Goal: Check status

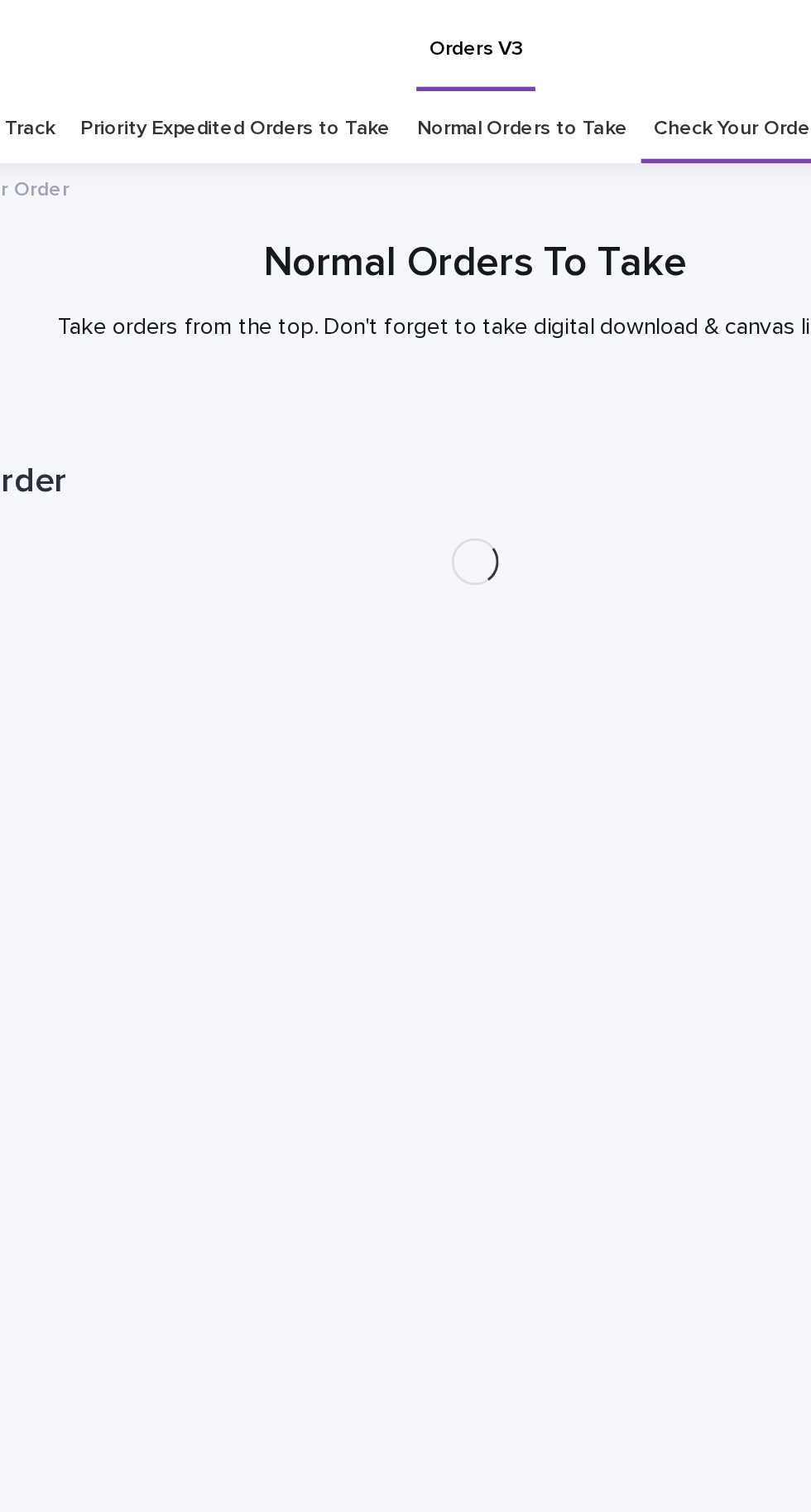
scroll to position [52, 0]
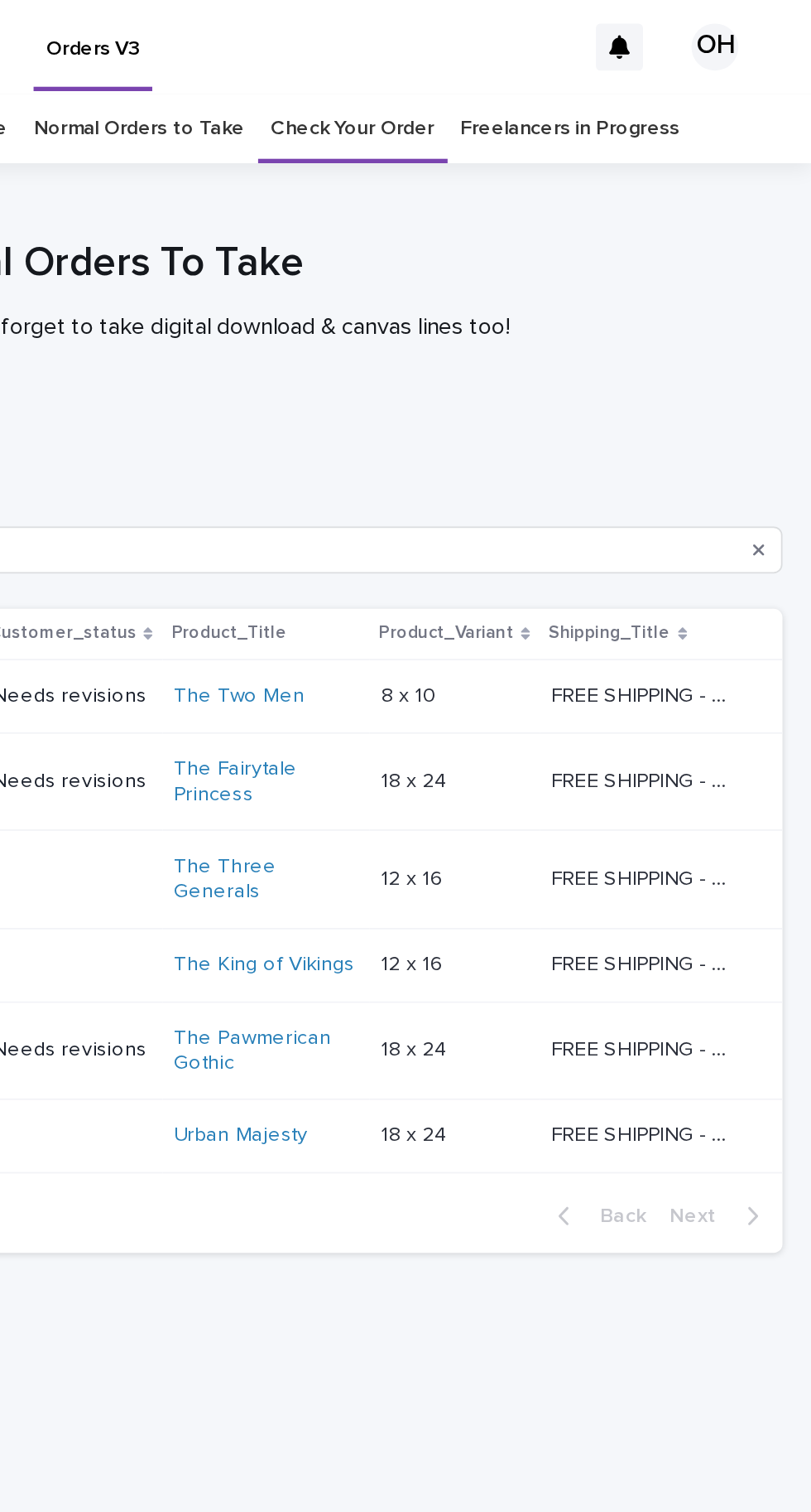
click at [536, 53] on link "Check Your Order" at bounding box center [553, 71] width 92 height 39
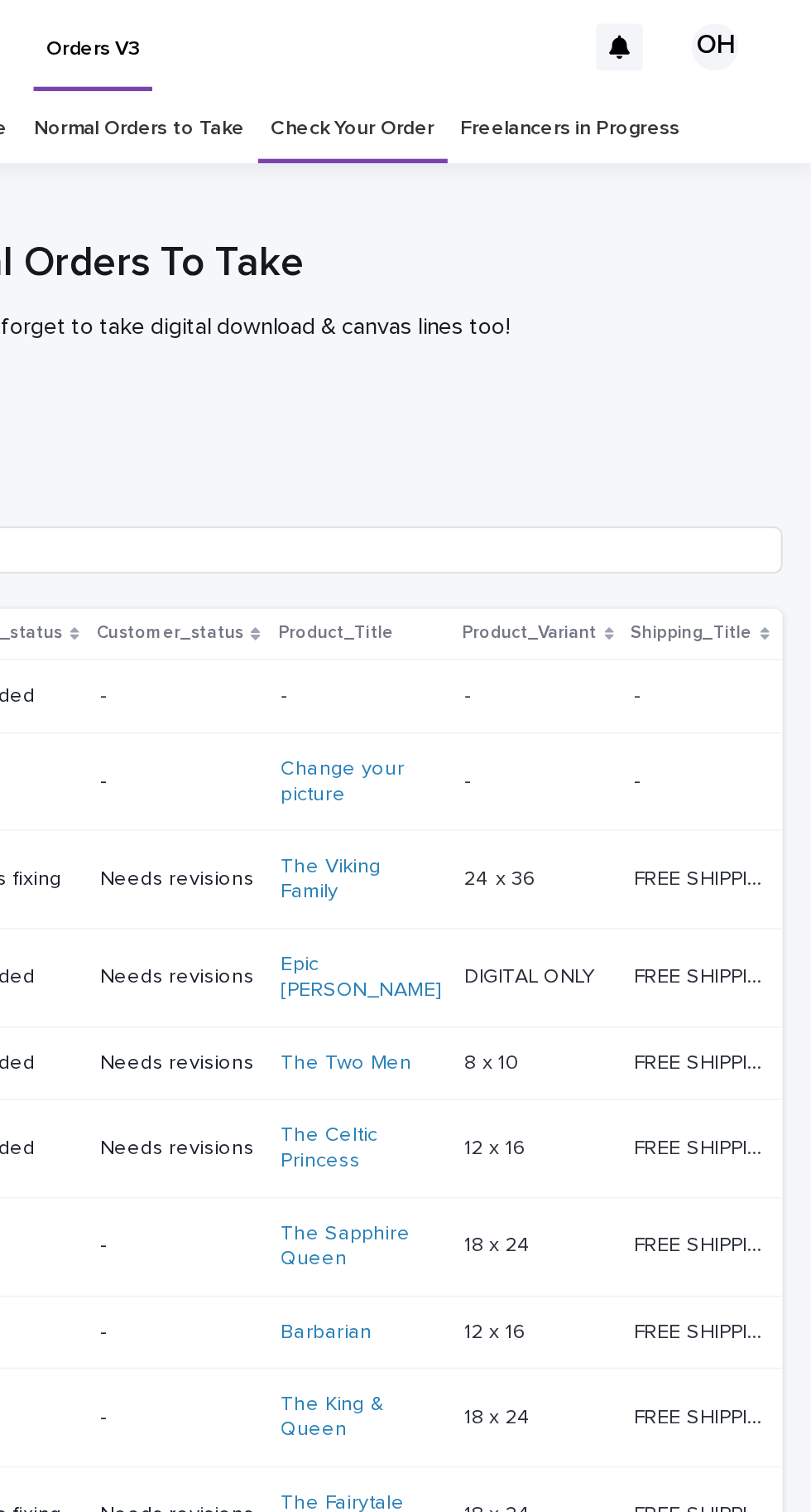
scroll to position [85, 0]
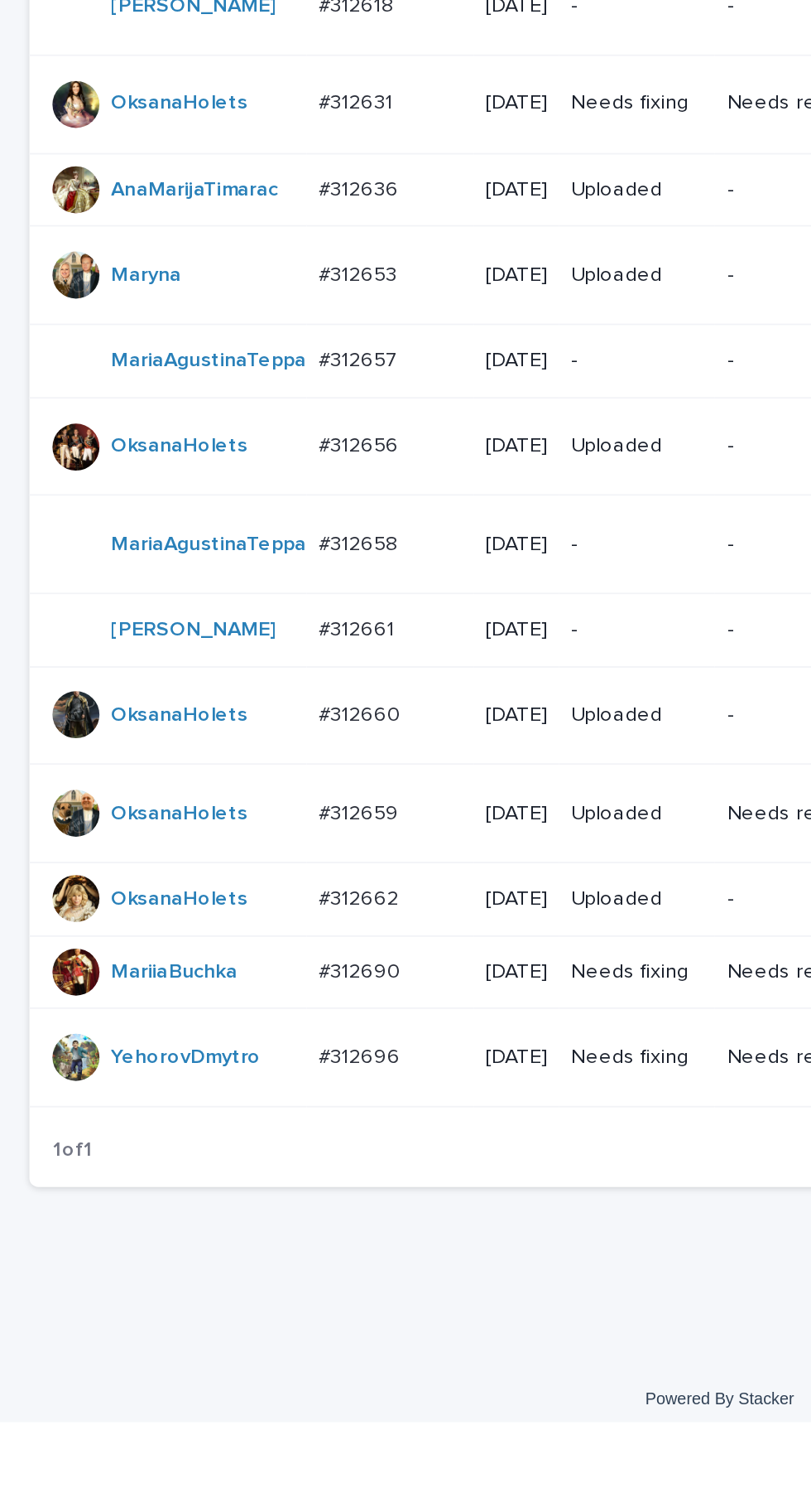
click at [220, 1314] on p "#312696" at bounding box center [204, 1305] width 50 height 17
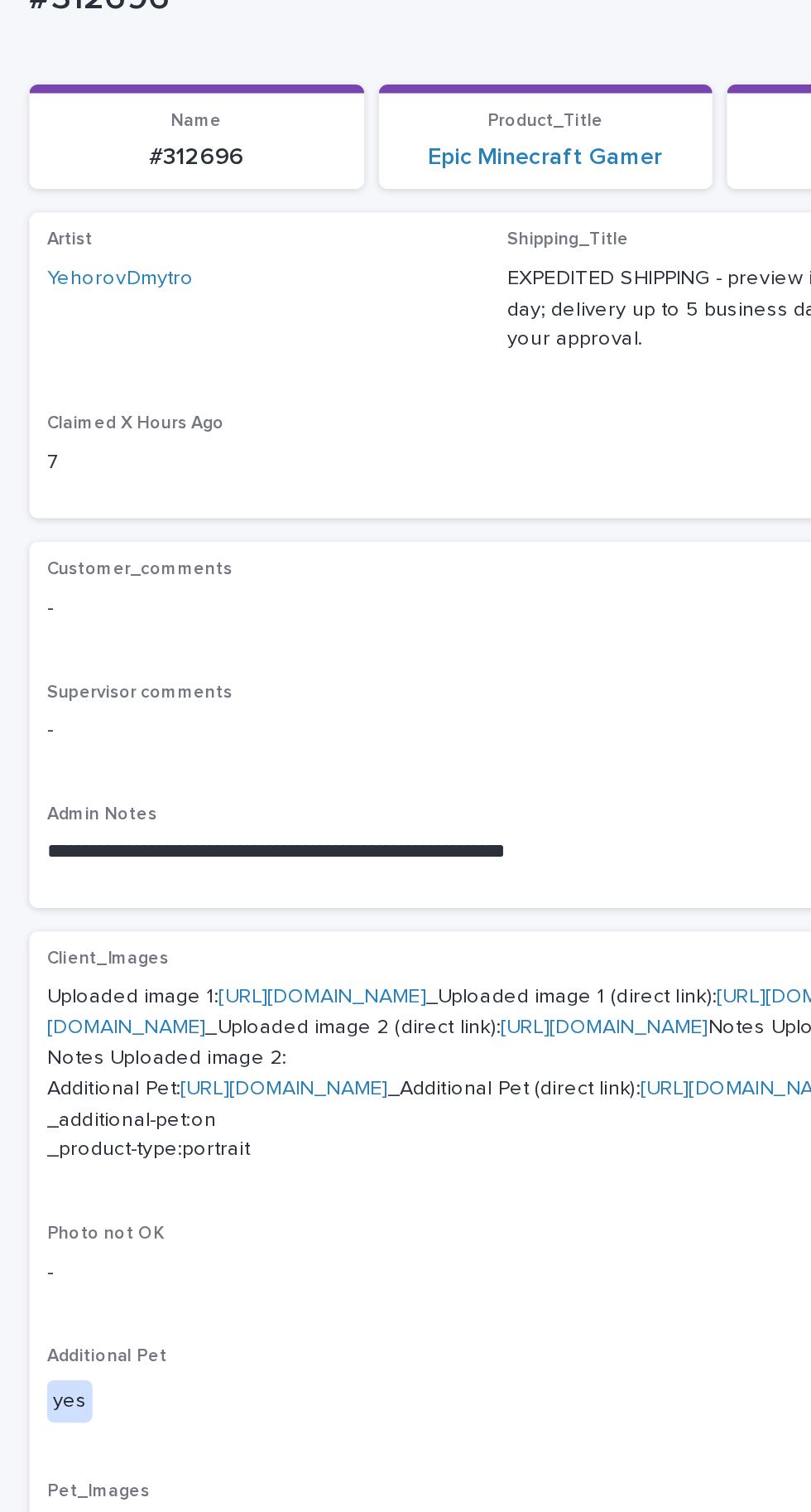
scroll to position [404, 0]
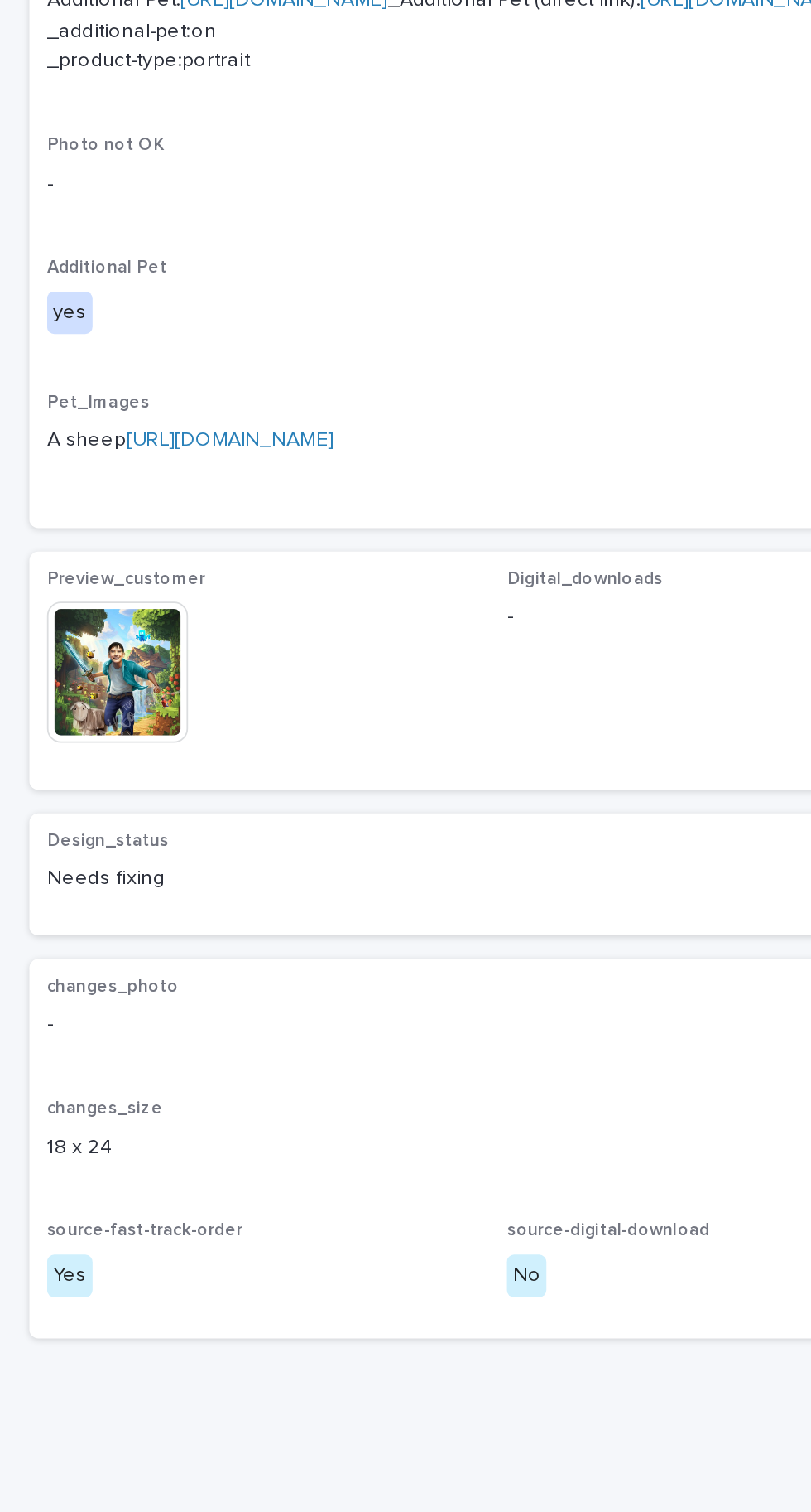
click at [99, 1033] on img at bounding box center [66, 994] width 80 height 80
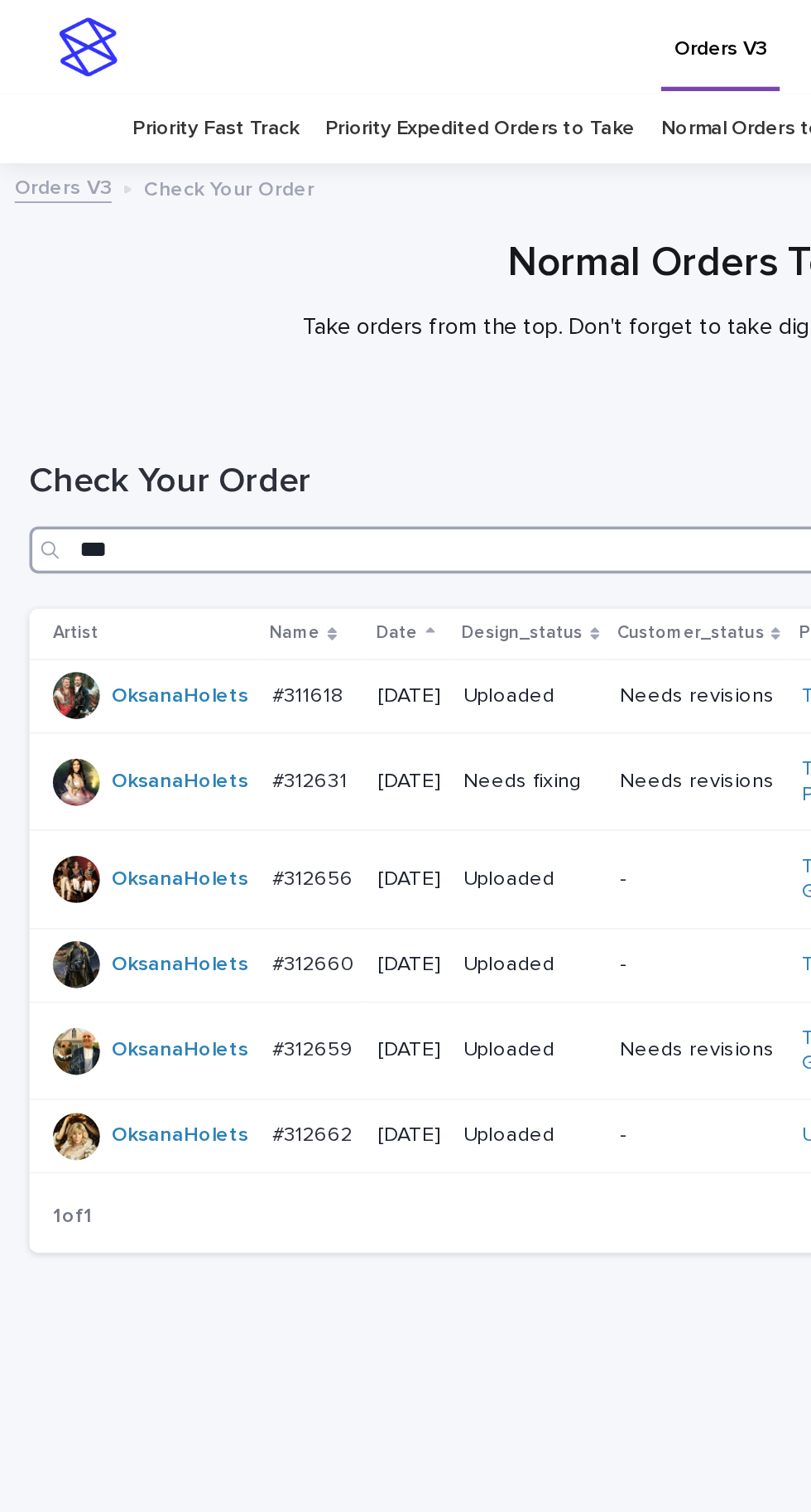
click at [156, 308] on input "***" at bounding box center [406, 309] width 778 height 26
type input "*"
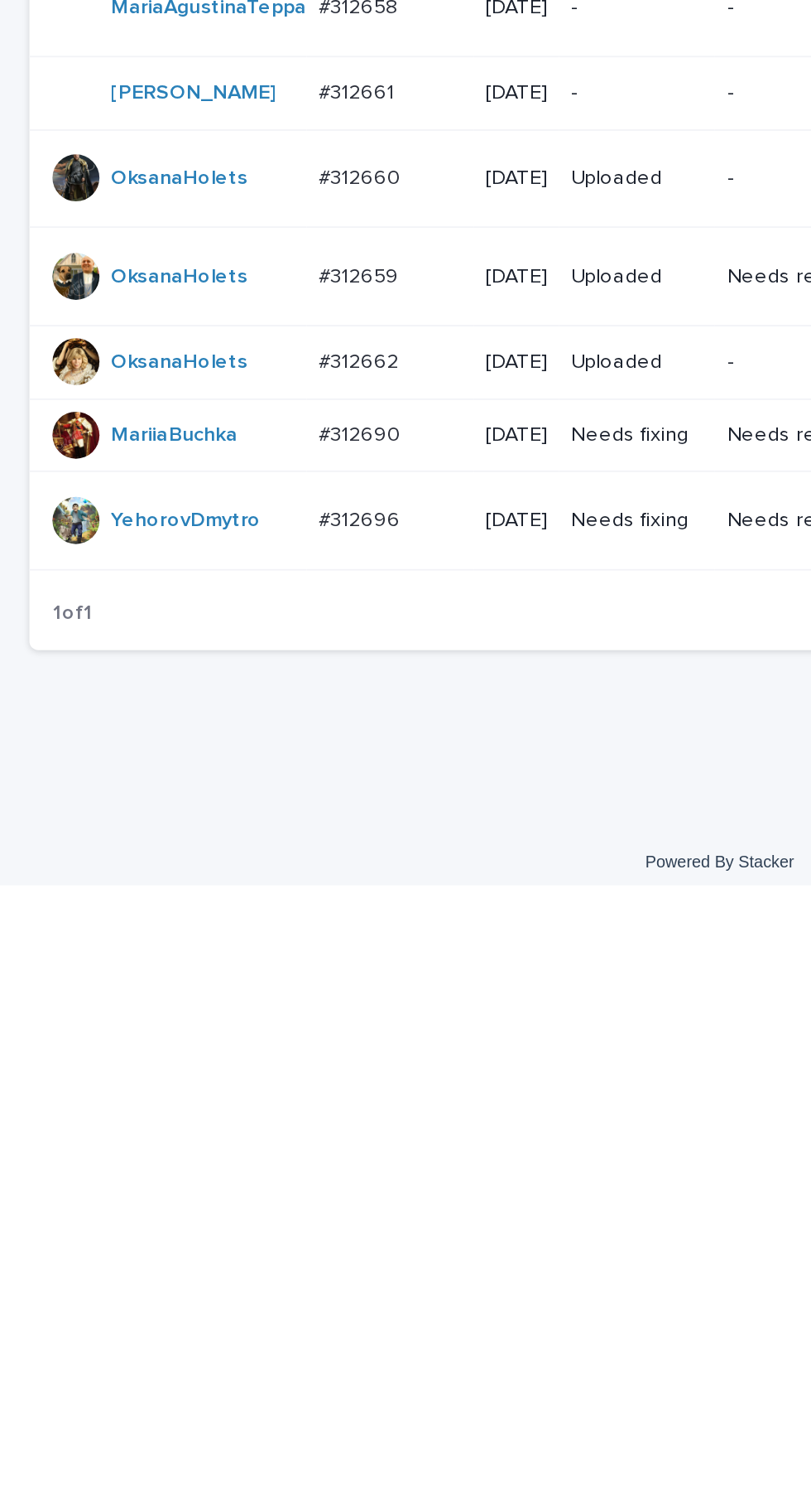
click at [220, 1320] on div "#312696 #312696" at bounding box center [220, 1306] width 81 height 27
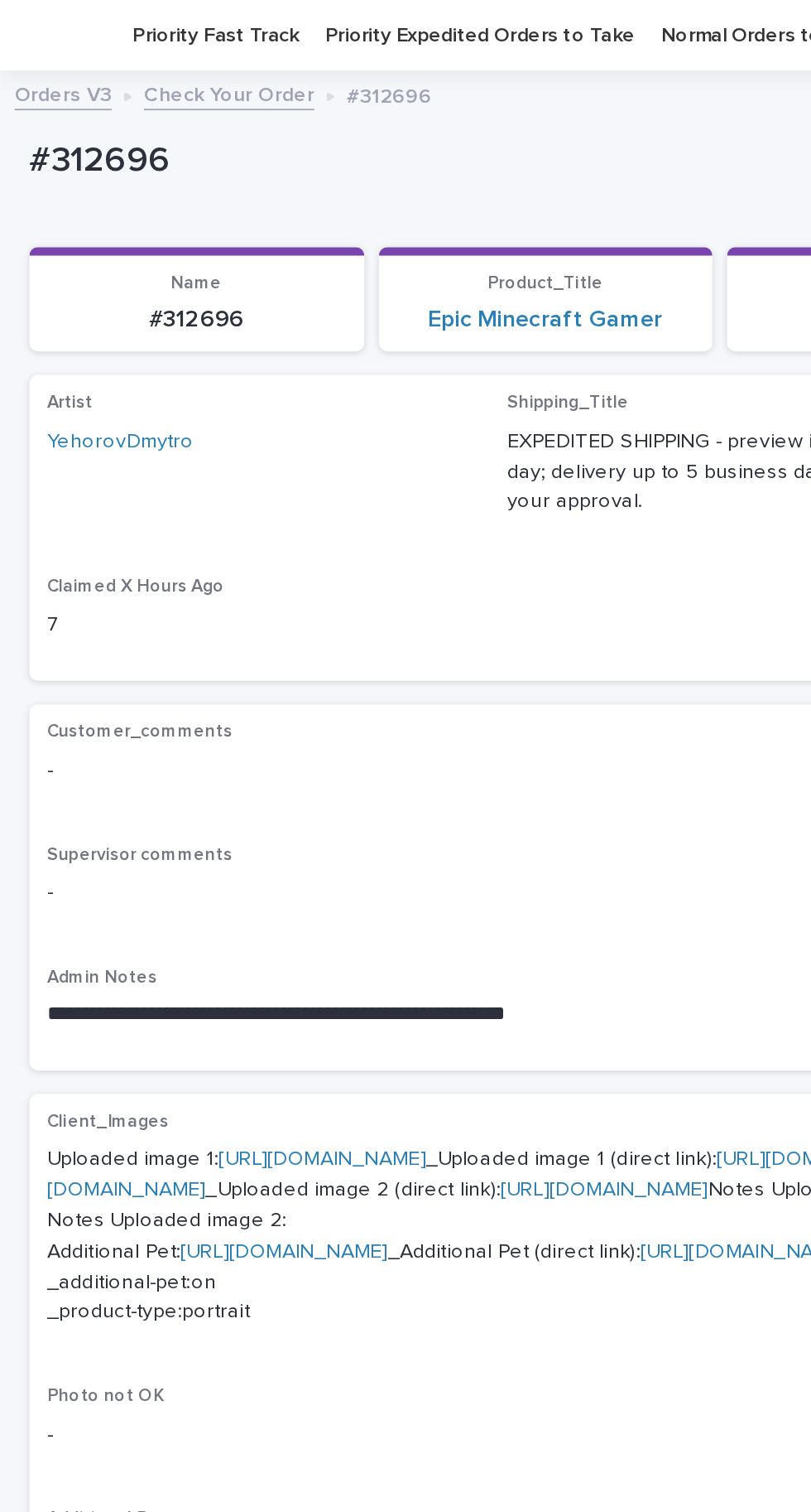
click at [187, 658] on link "[URL][DOMAIN_NAME]" at bounding box center [181, 653] width 117 height 11
click at [195, 676] on link "[URL][DOMAIN_NAME]" at bounding box center [336, 661] width 621 height 29
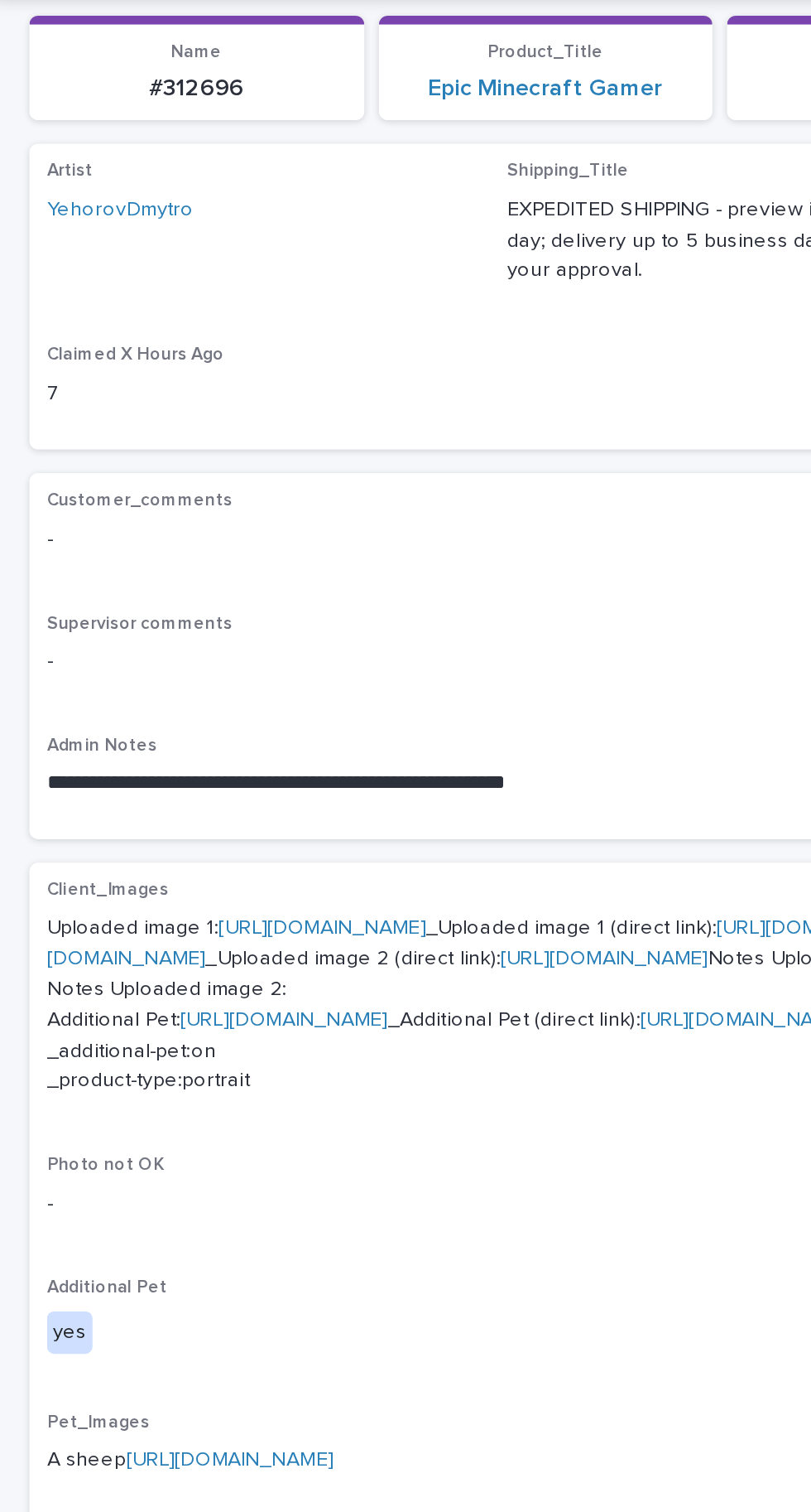
click at [219, 609] on link "[URL][DOMAIN_NAME]" at bounding box center [160, 615] width 117 height 11
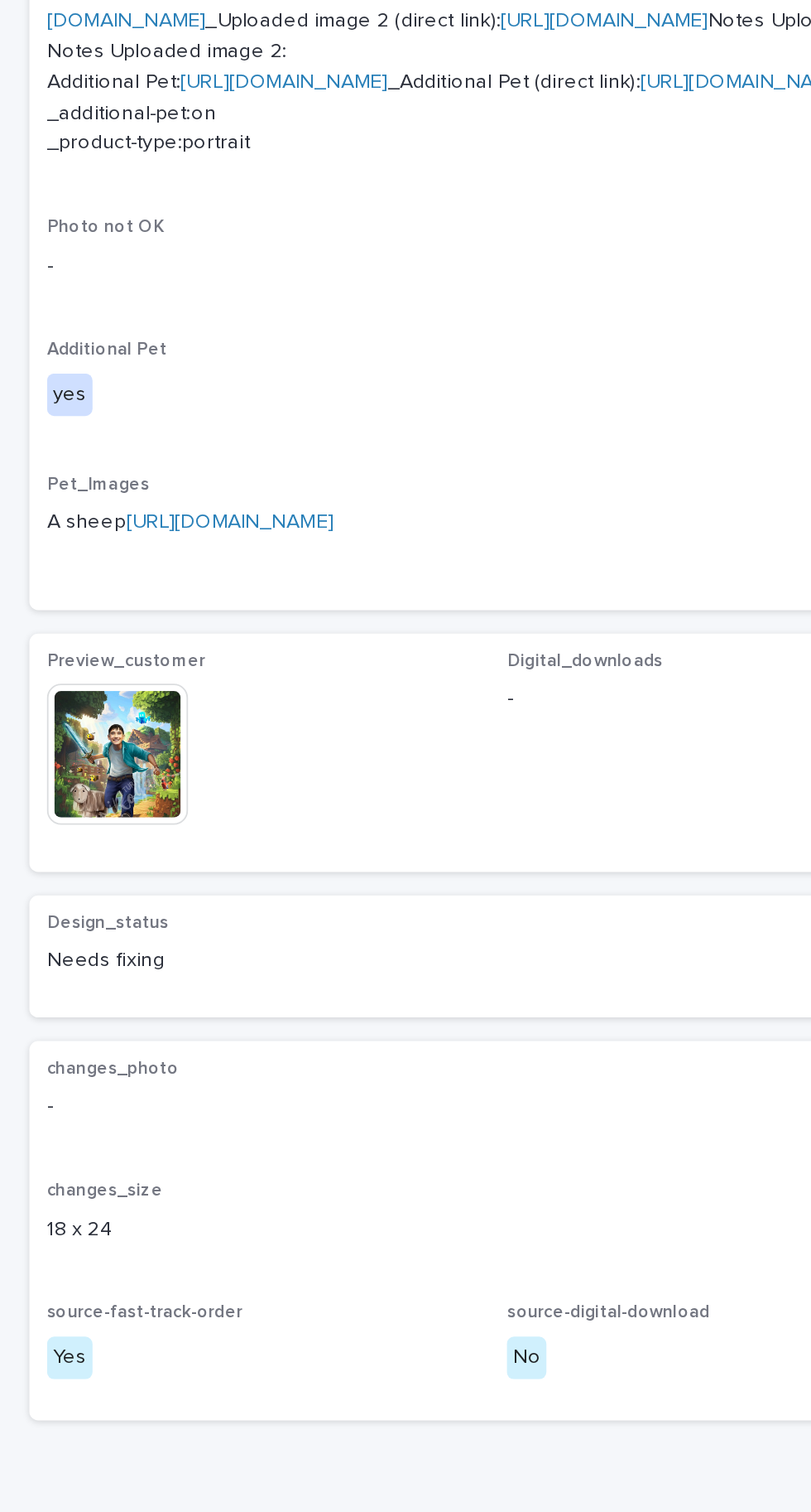
scroll to position [360, 0]
click at [188, 869] on link "[URL][DOMAIN_NAME]" at bounding box center [130, 863] width 117 height 11
click at [97, 1033] on img at bounding box center [66, 994] width 80 height 80
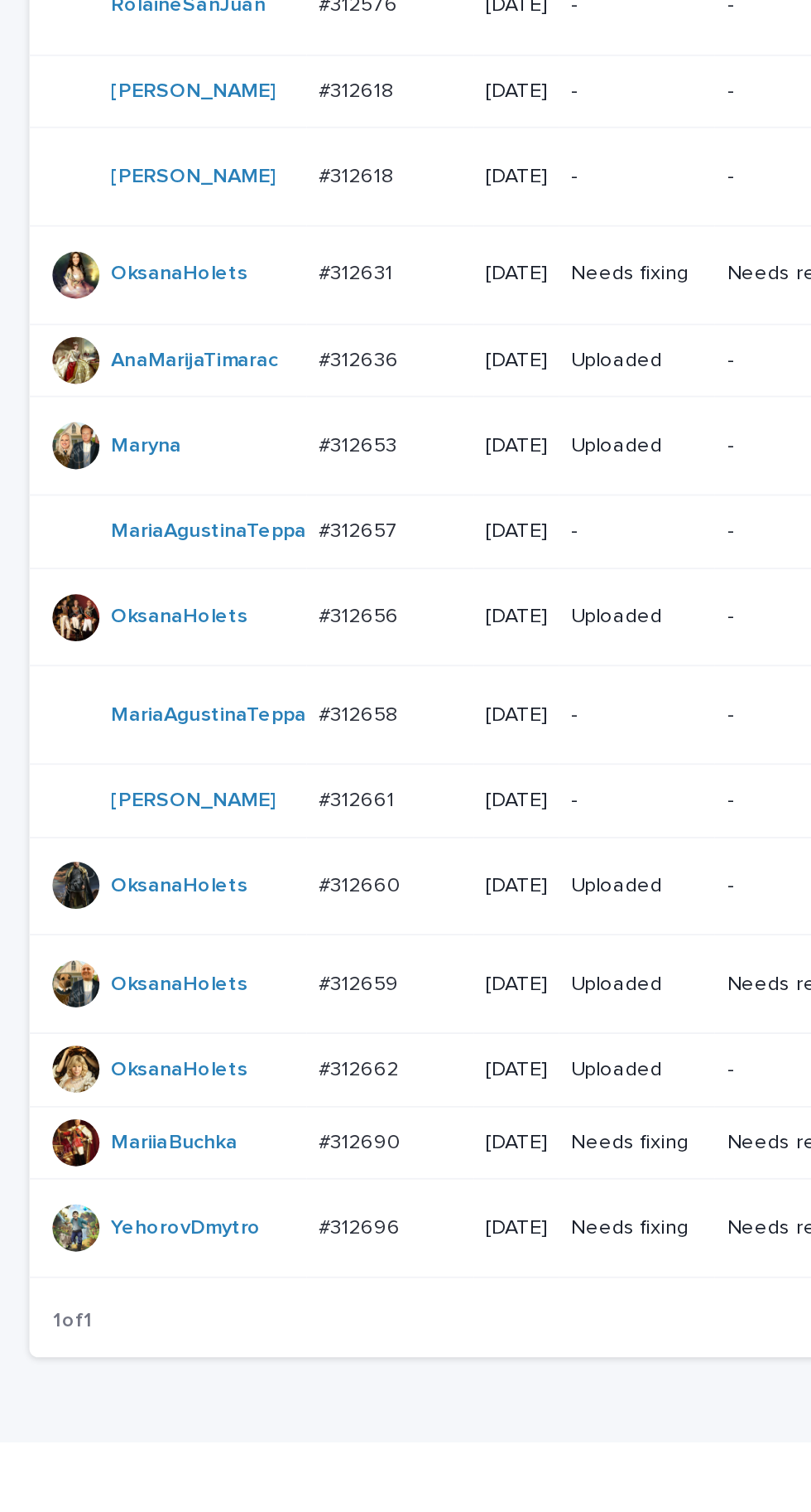
click at [211, 1350] on p "#312690" at bounding box center [204, 1341] width 50 height 17
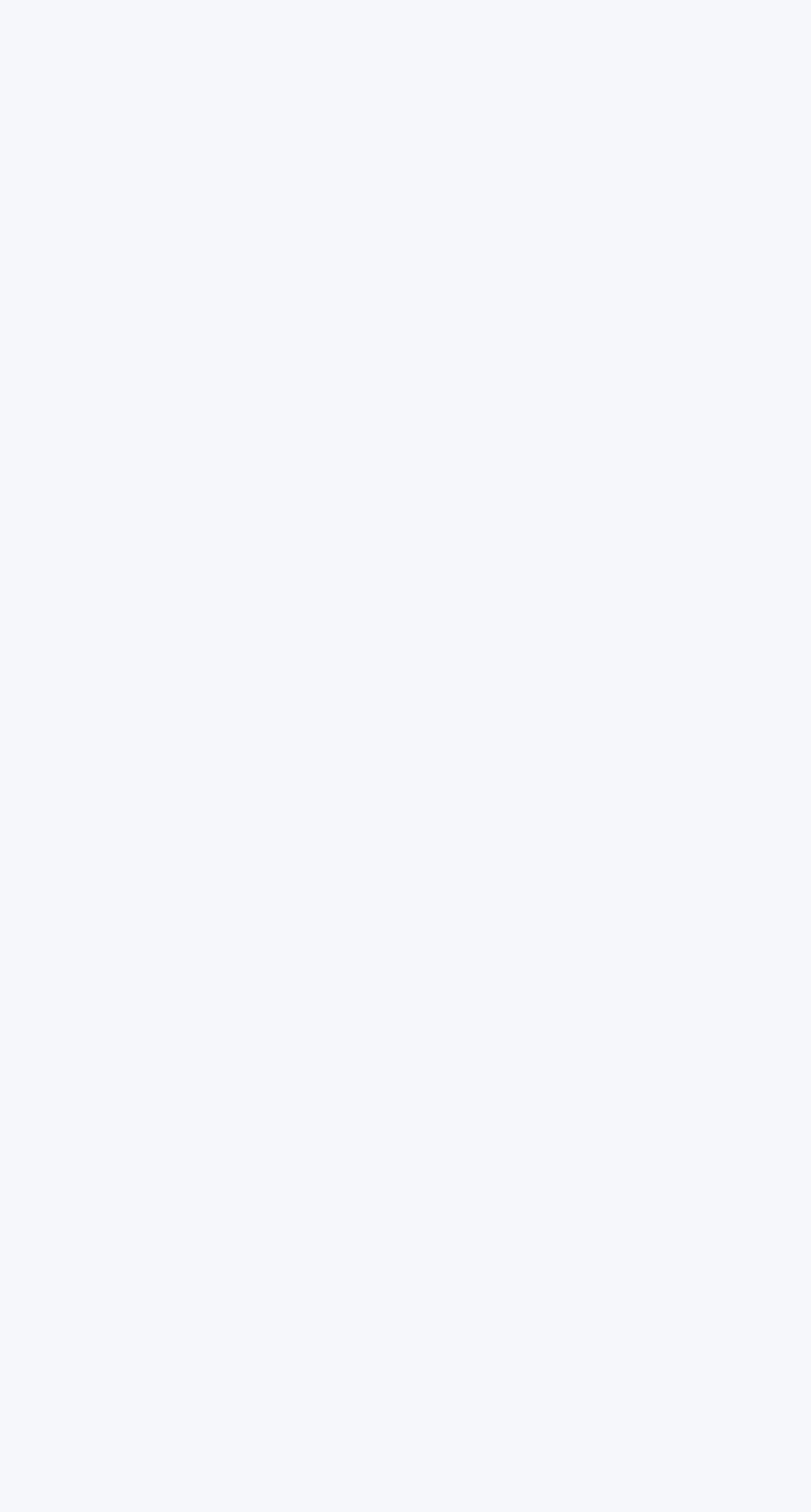
scroll to position [52, 0]
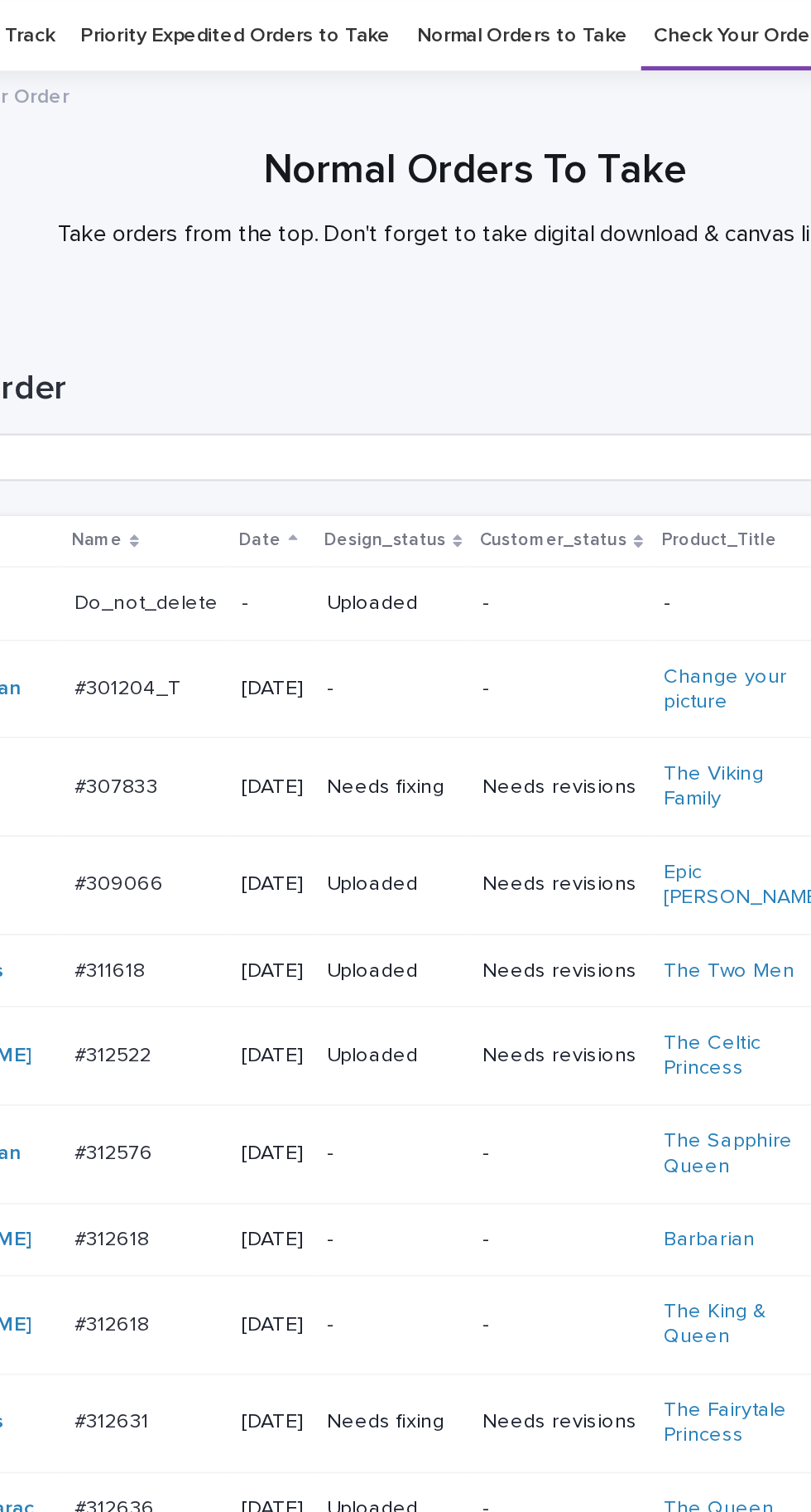
scroll to position [85, 0]
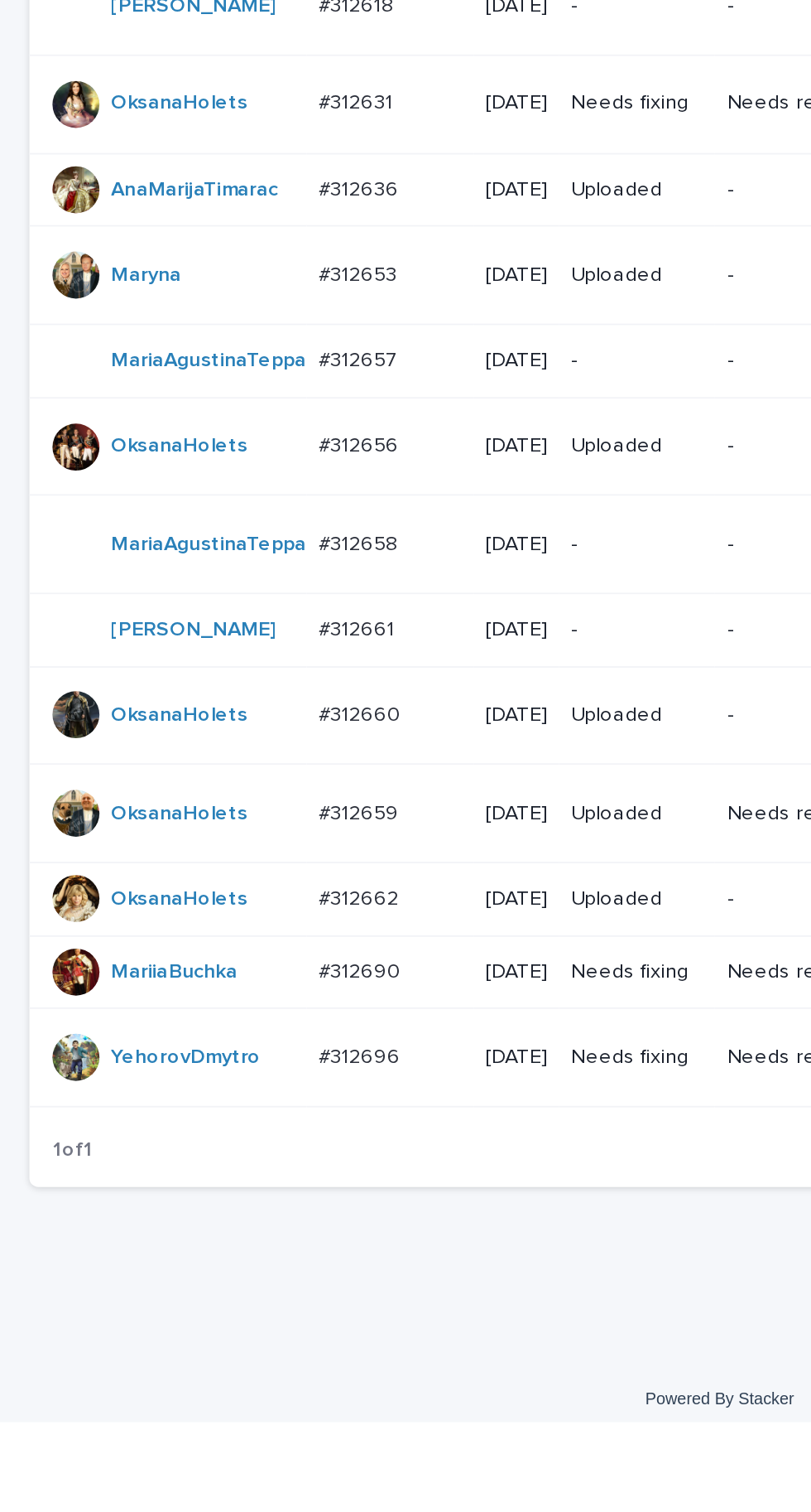
click at [212, 1272] on div "#312690 #312690" at bounding box center [220, 1258] width 81 height 27
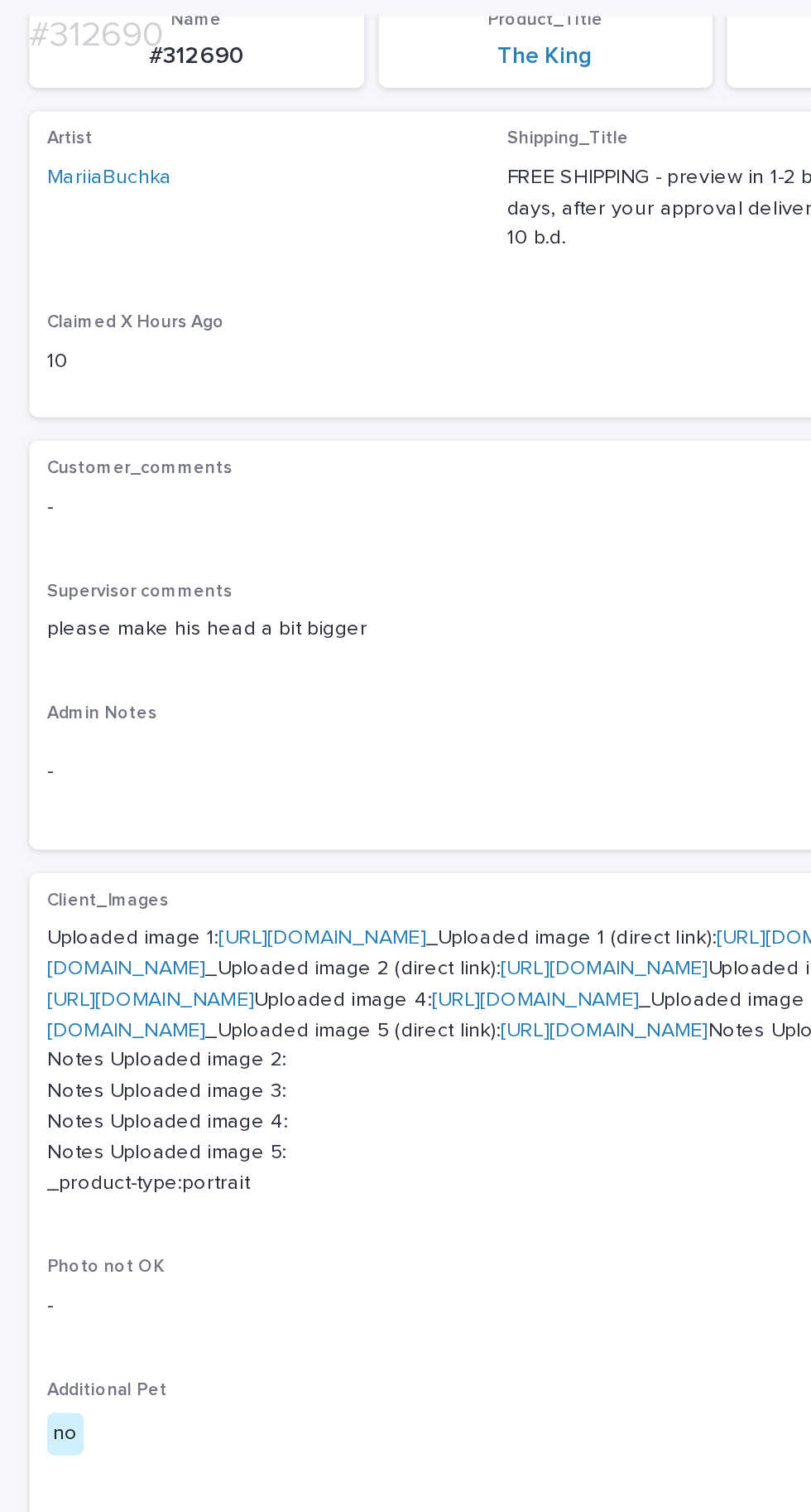
scroll to position [532, 0]
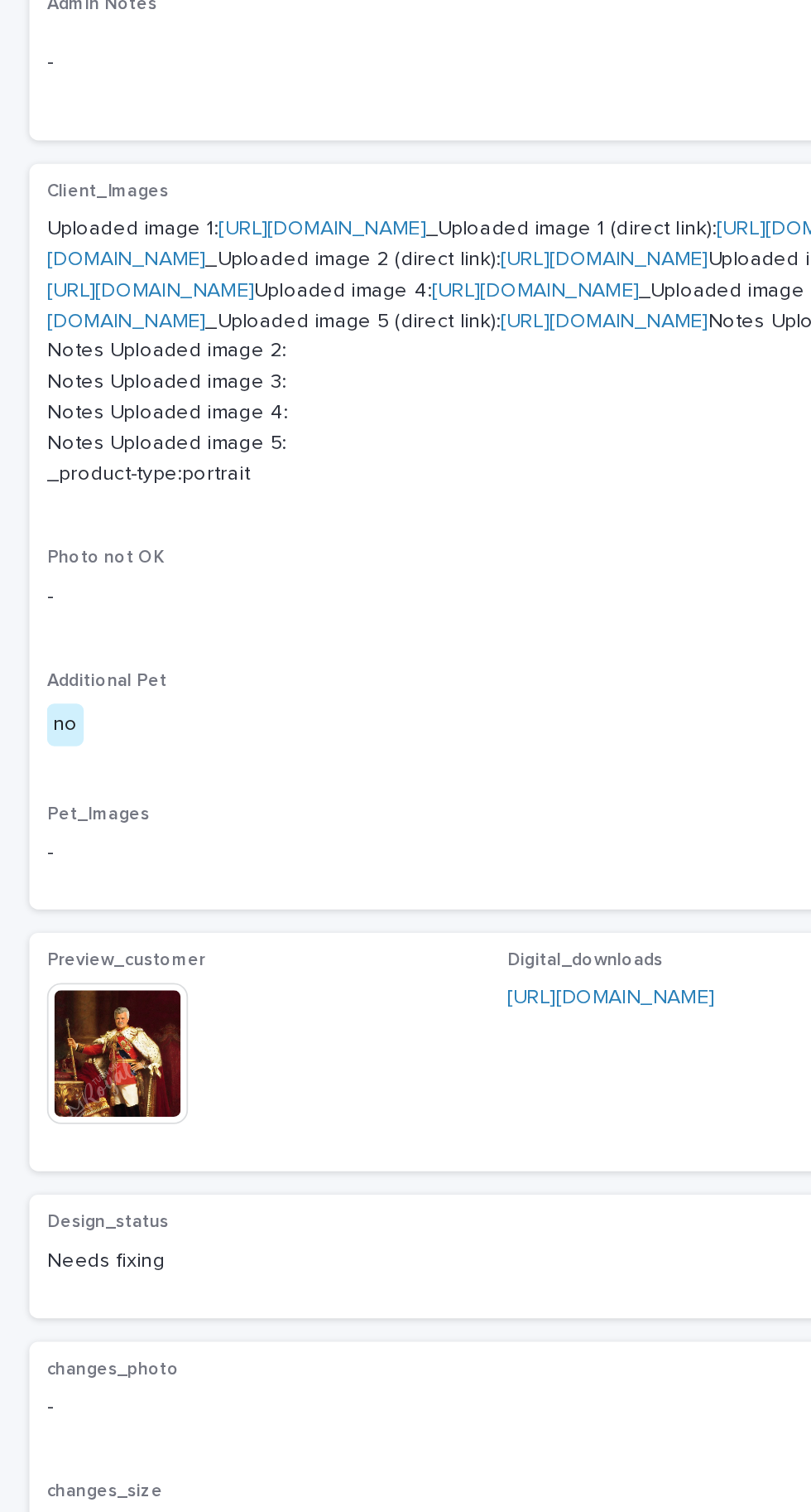
click at [83, 1033] on img at bounding box center [66, 993] width 80 height 80
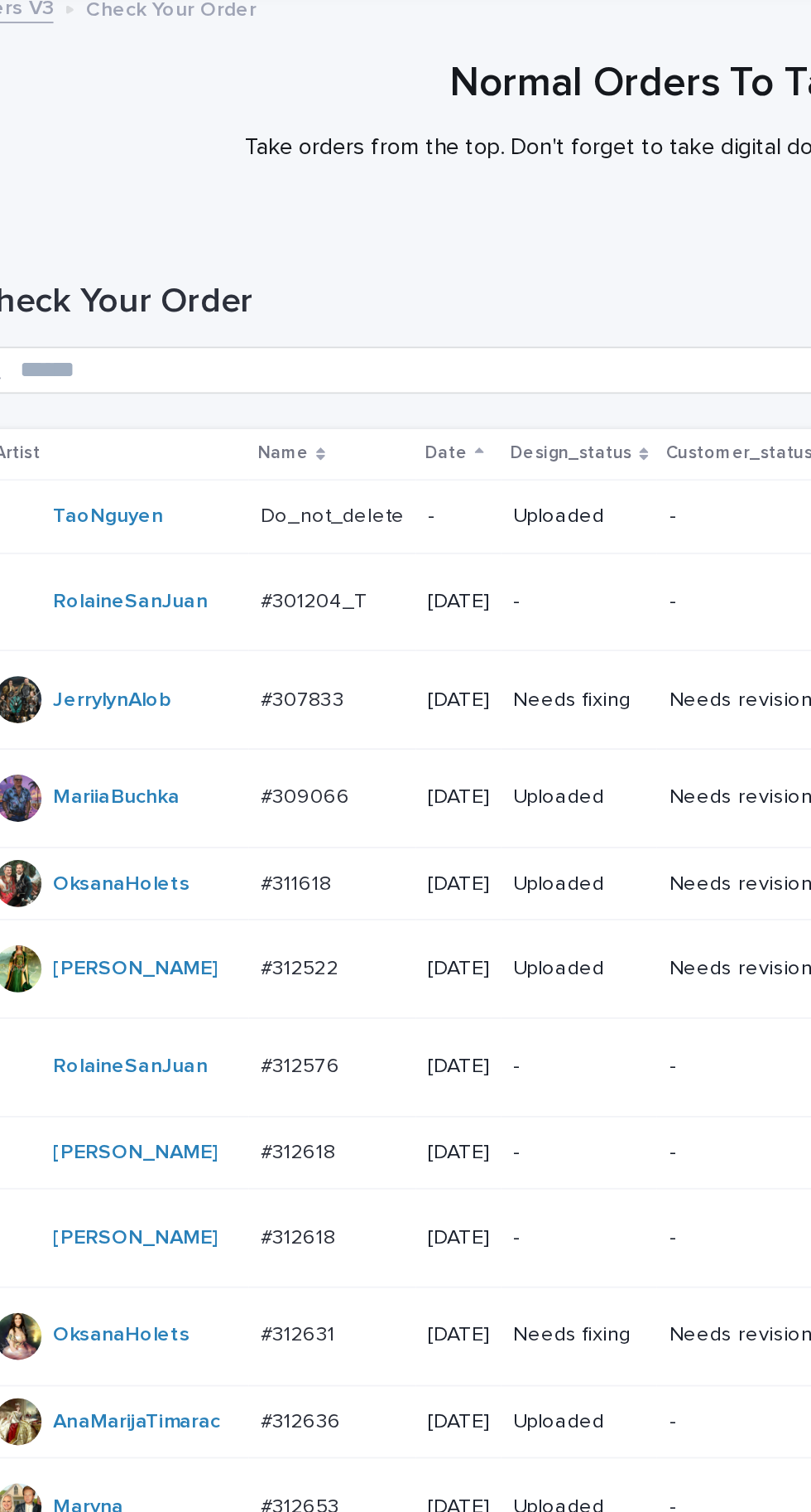
scroll to position [85, 0]
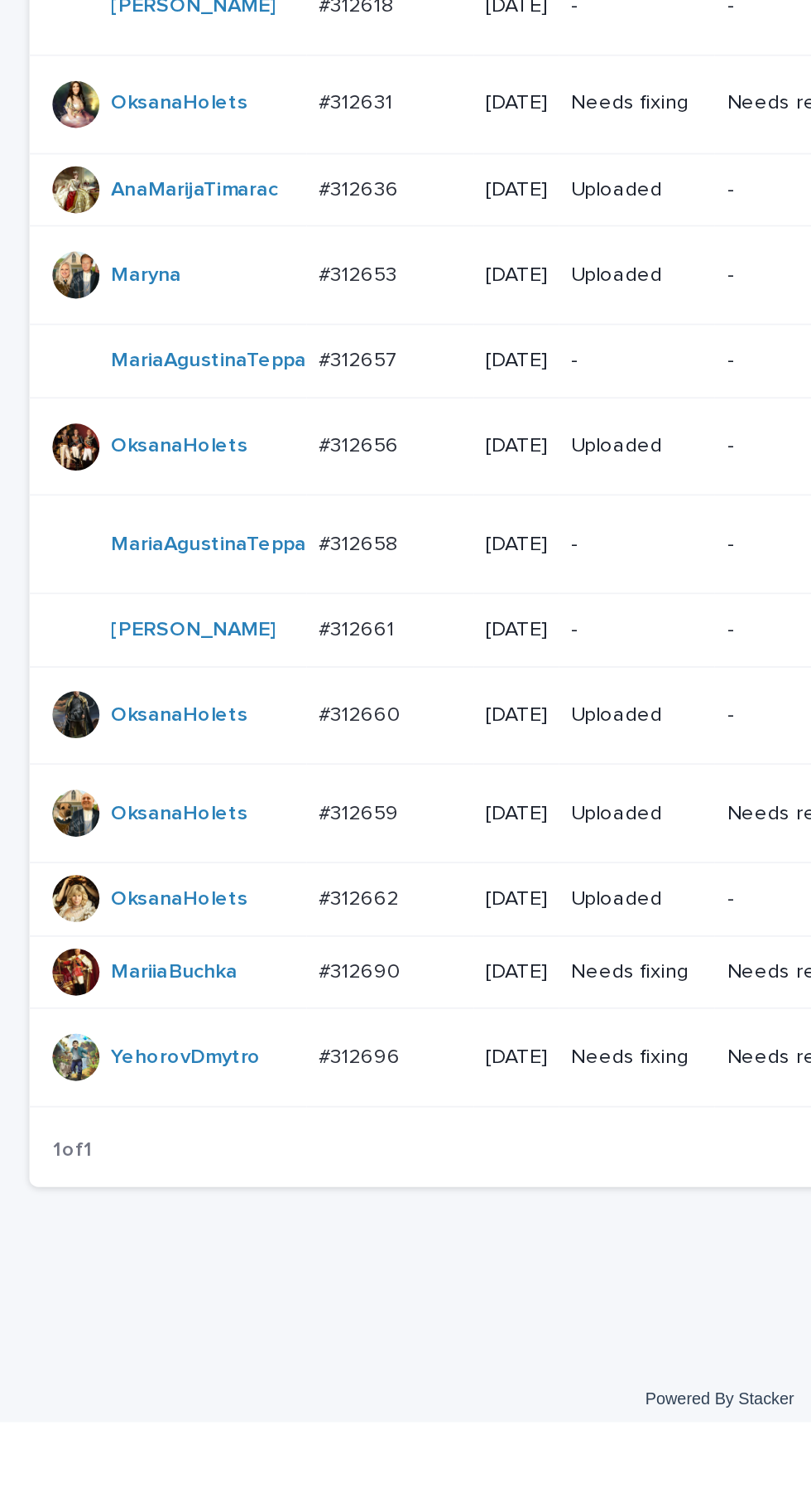
click at [220, 1224] on p "#312662" at bounding box center [204, 1216] width 49 height 17
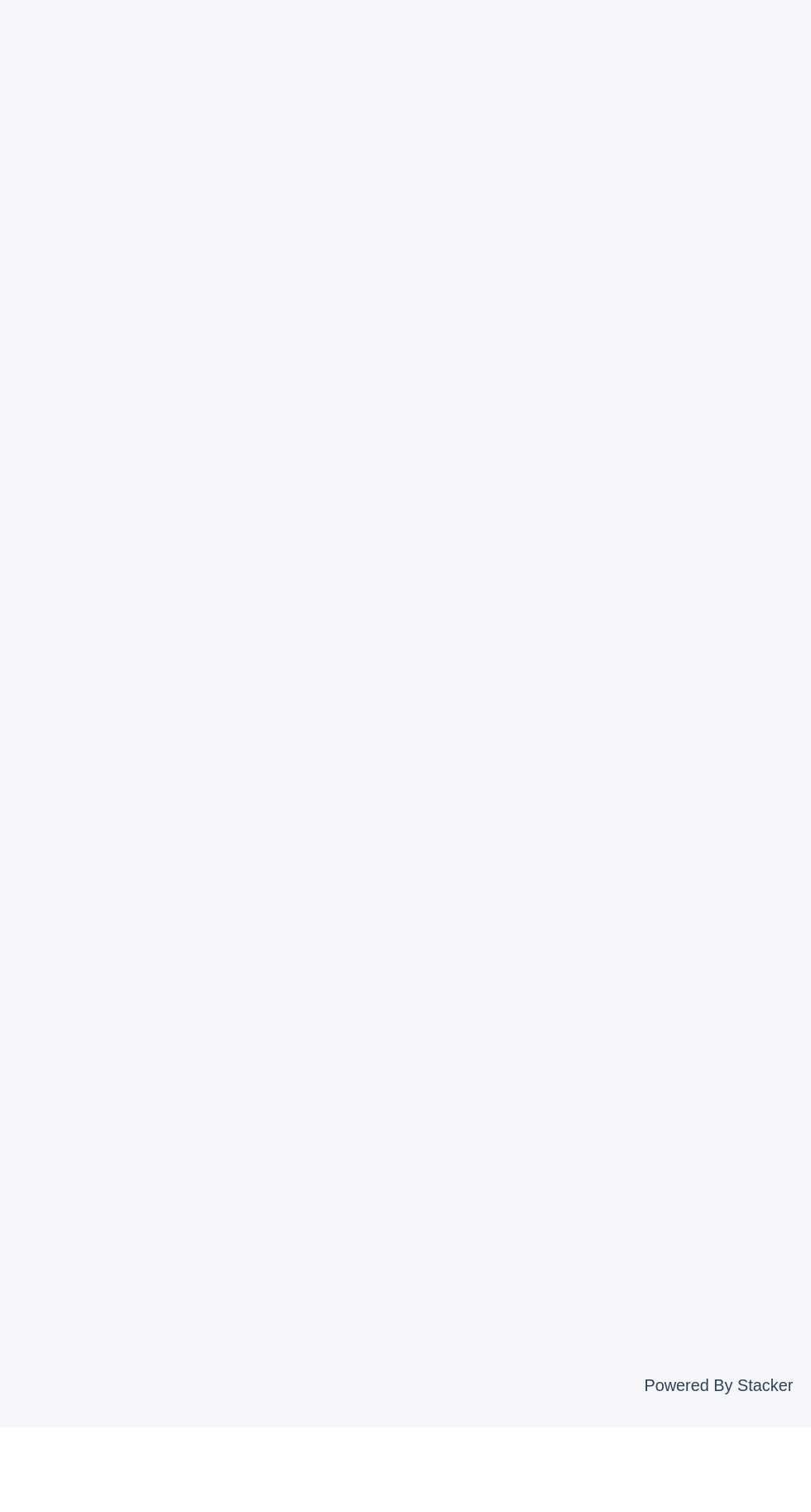
scroll to position [52, 0]
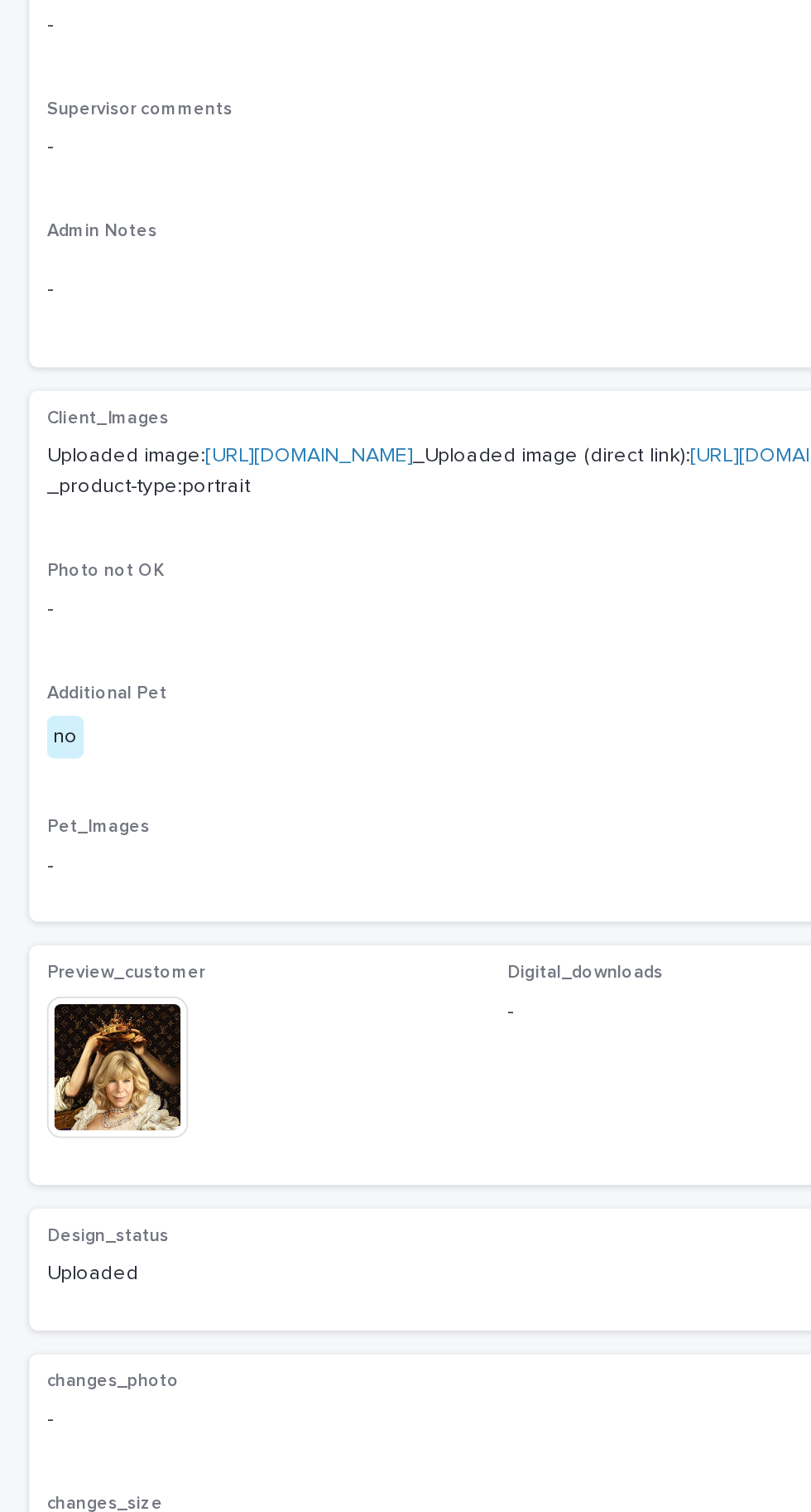
click at [94, 1101] on img at bounding box center [66, 1073] width 80 height 80
